Goal: Navigation & Orientation: Find specific page/section

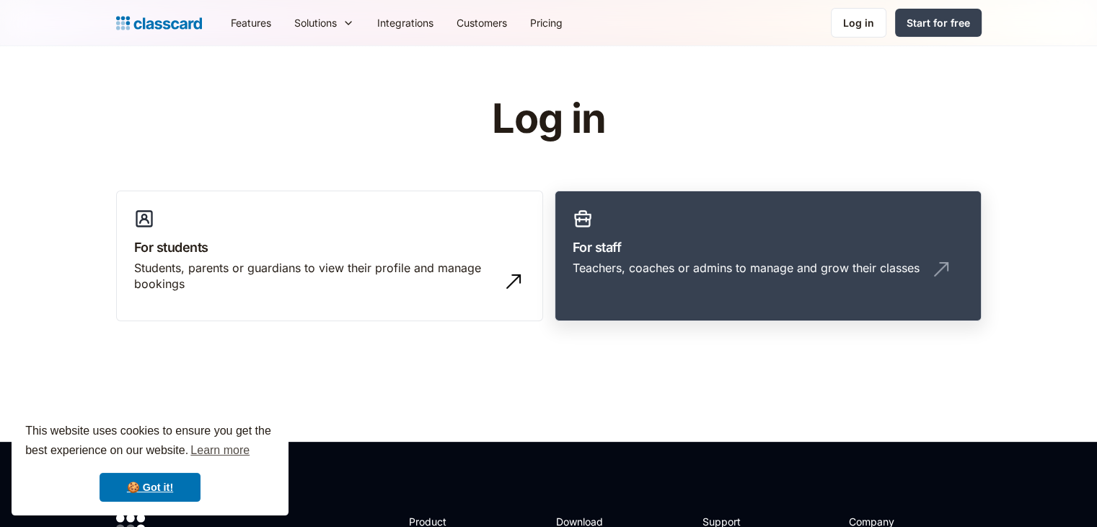
click at [628, 250] on h3 "For staff" at bounding box center [768, 246] width 391 height 19
